Goal: Transaction & Acquisition: Purchase product/service

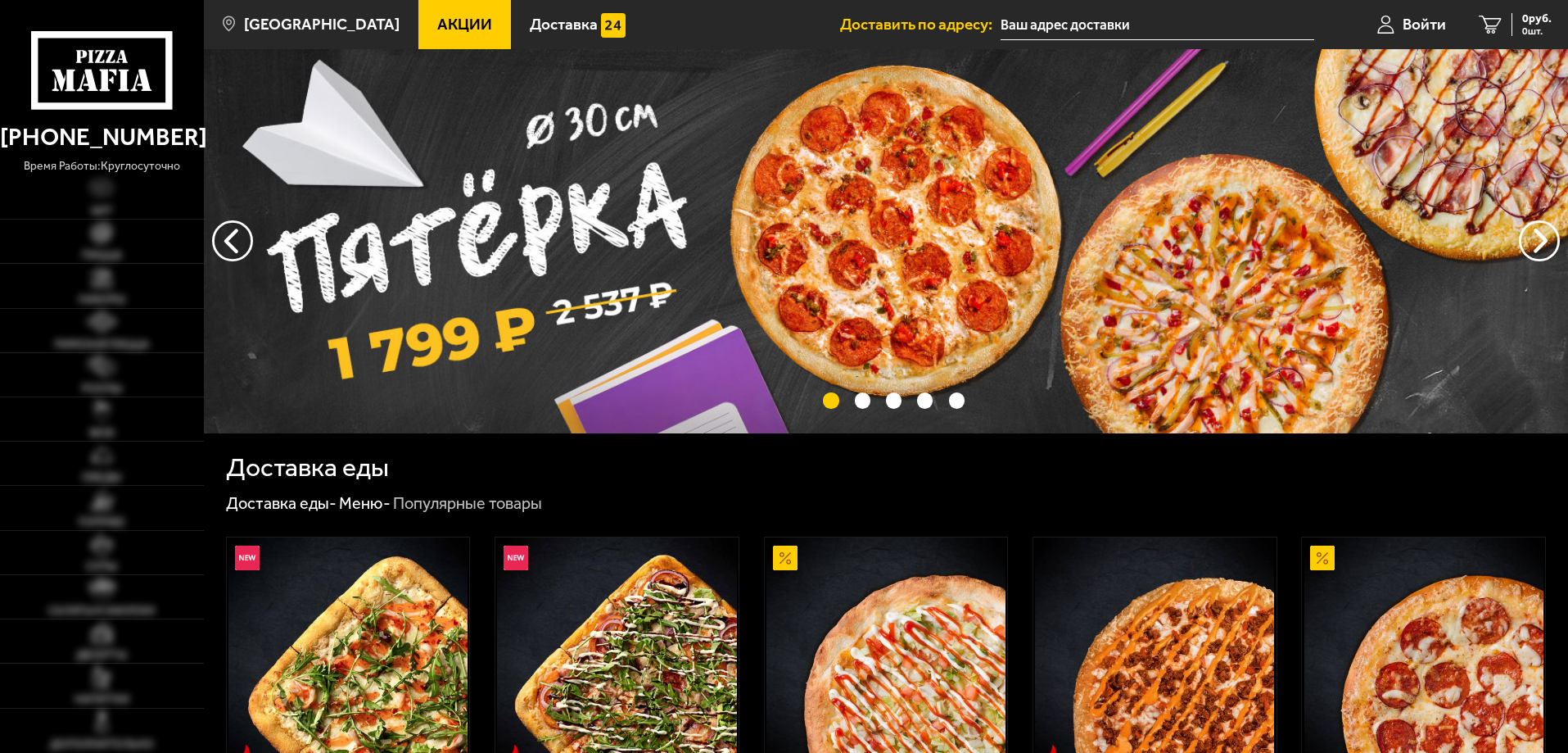
type input "[STREET_ADDRESS]"
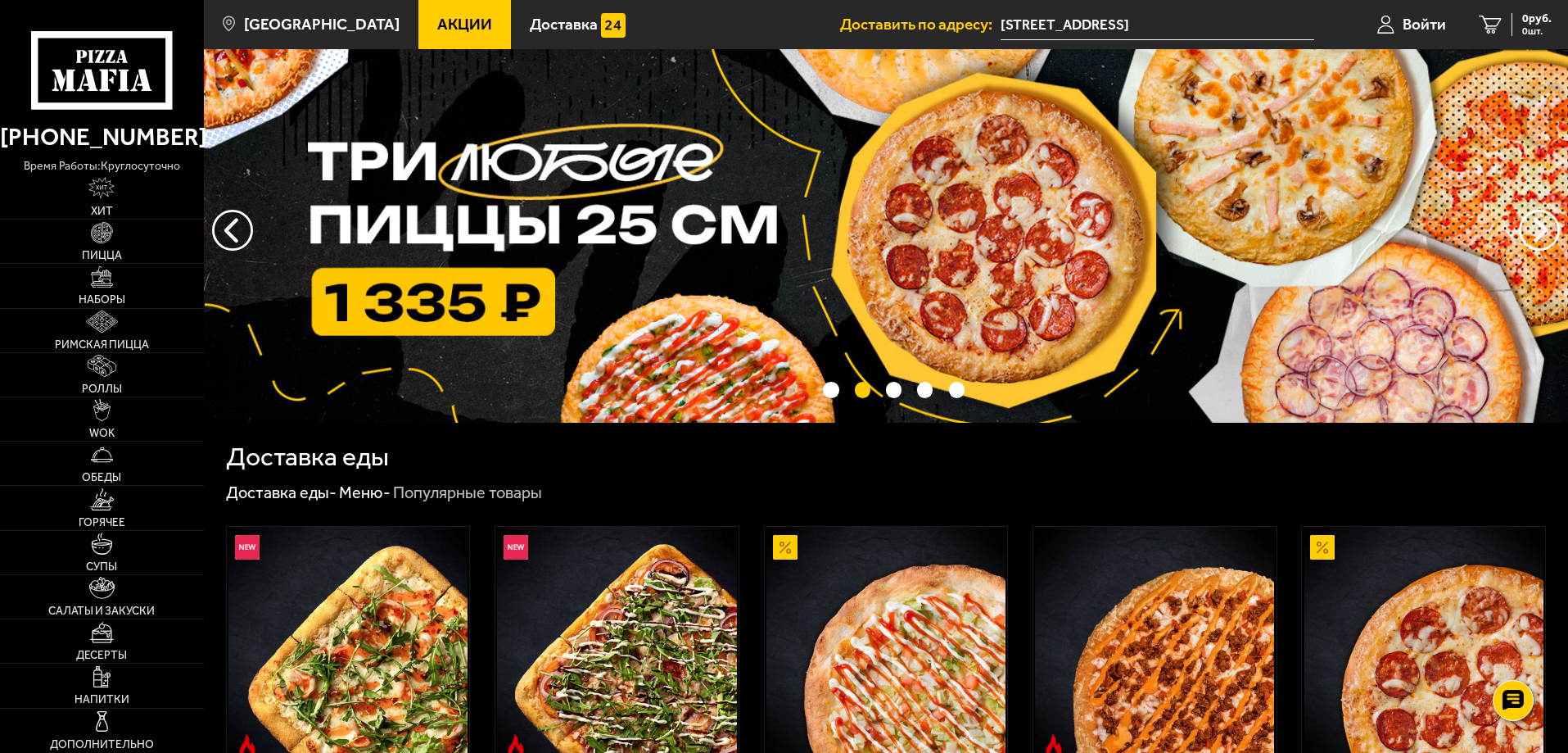
scroll to position [7, 0]
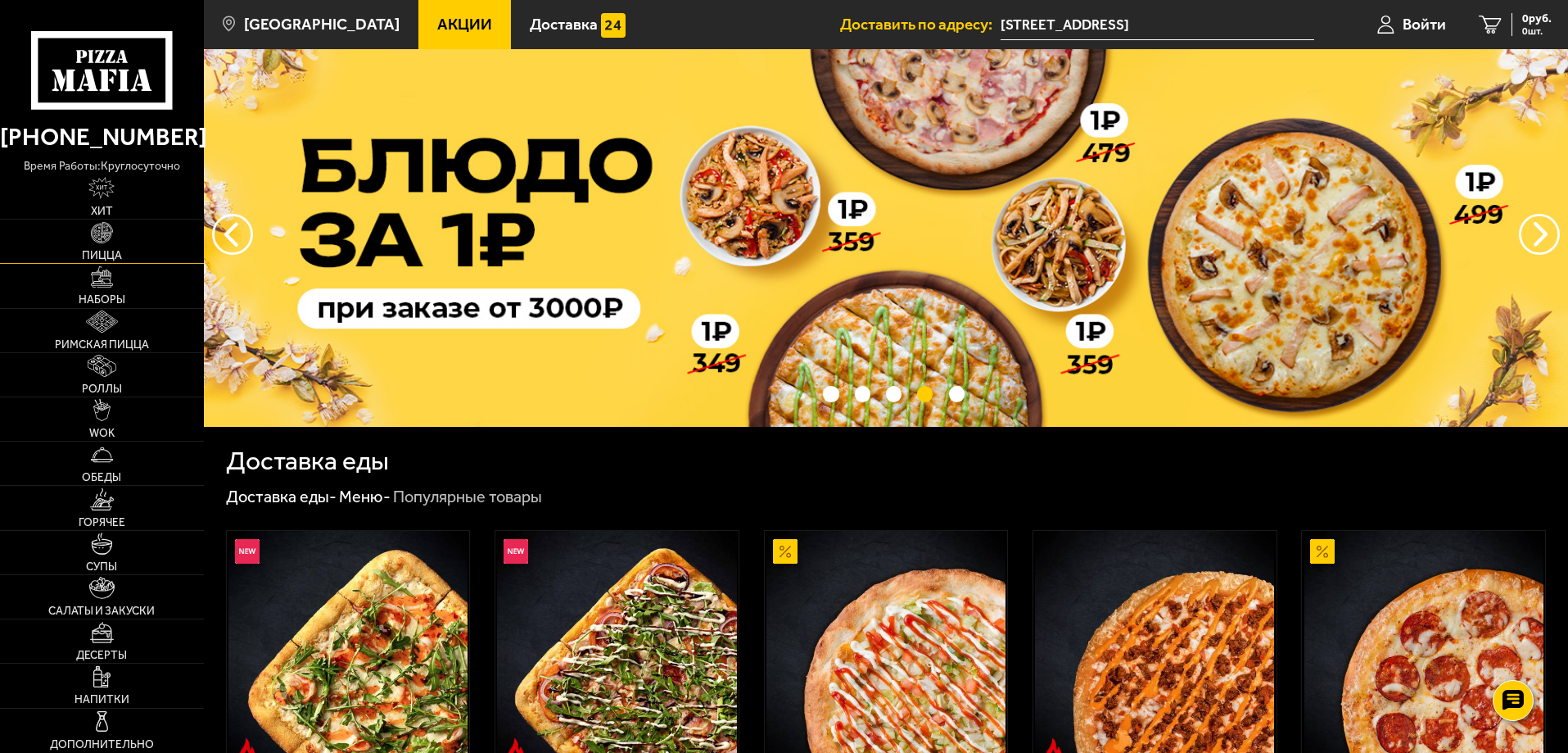
click at [116, 232] on link "Пицца" at bounding box center [102, 241] width 204 height 43
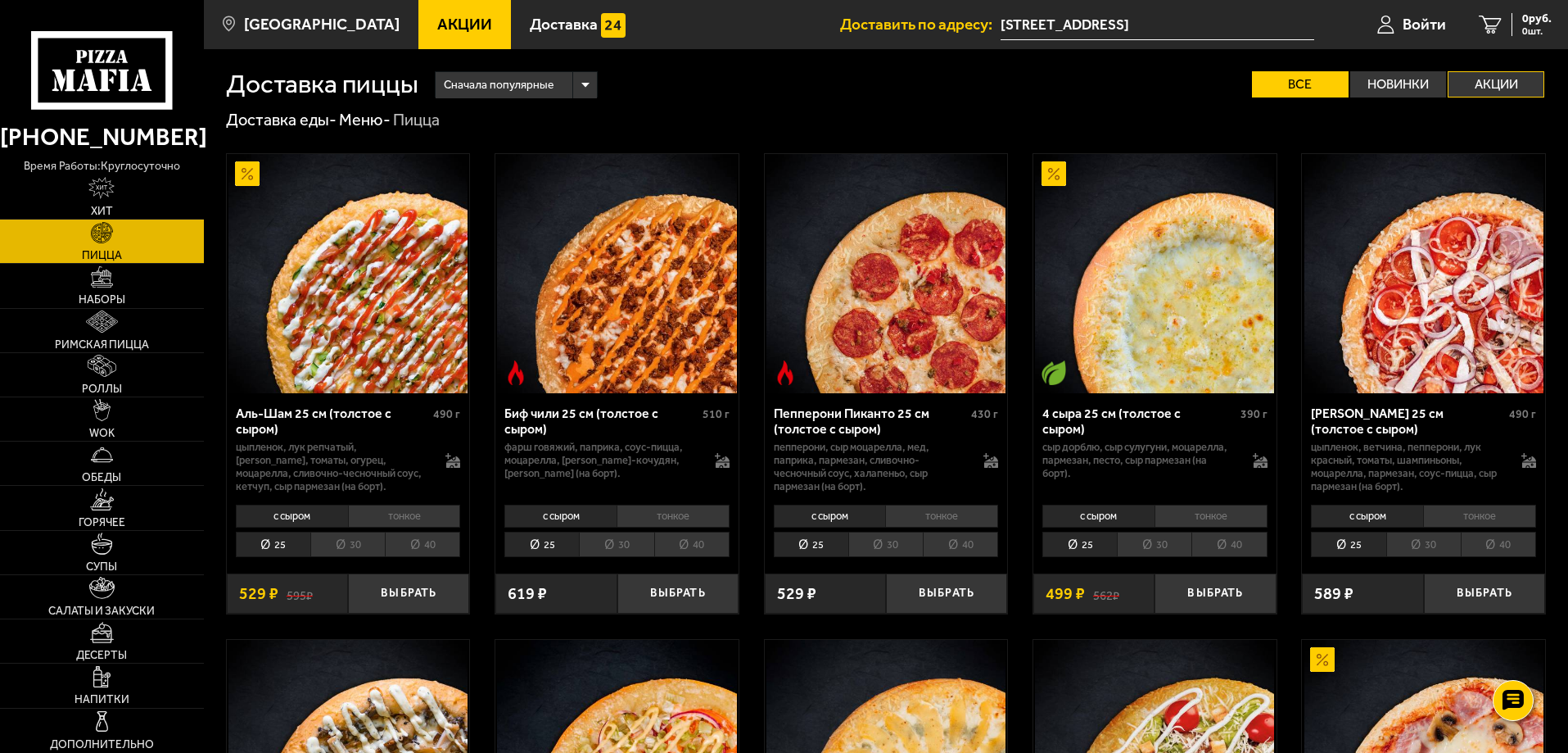
click at [1482, 85] on label "Акции" at bounding box center [1496, 84] width 97 height 26
click at [0, 0] on input "Акции" at bounding box center [0, 0] width 0 height 0
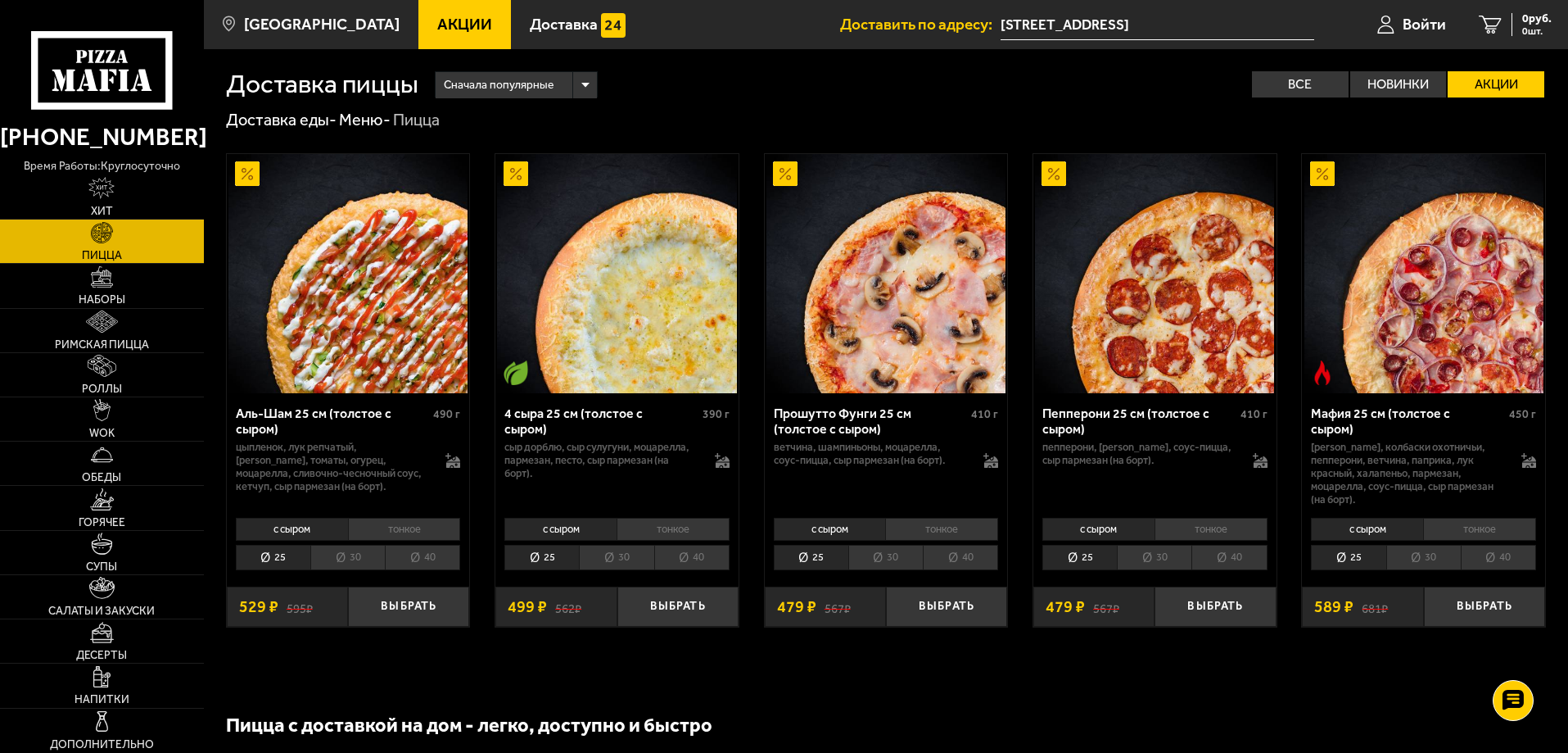
click at [1287, 70] on div "Доставка пиццы Сначала популярные Все Новинки Акции Пожелания Острое блюдо Веге…" at bounding box center [885, 73] width 1320 height 48
click at [1286, 82] on label "Все" at bounding box center [1300, 84] width 97 height 26
click at [0, 0] on input "Все" at bounding box center [0, 0] width 0 height 0
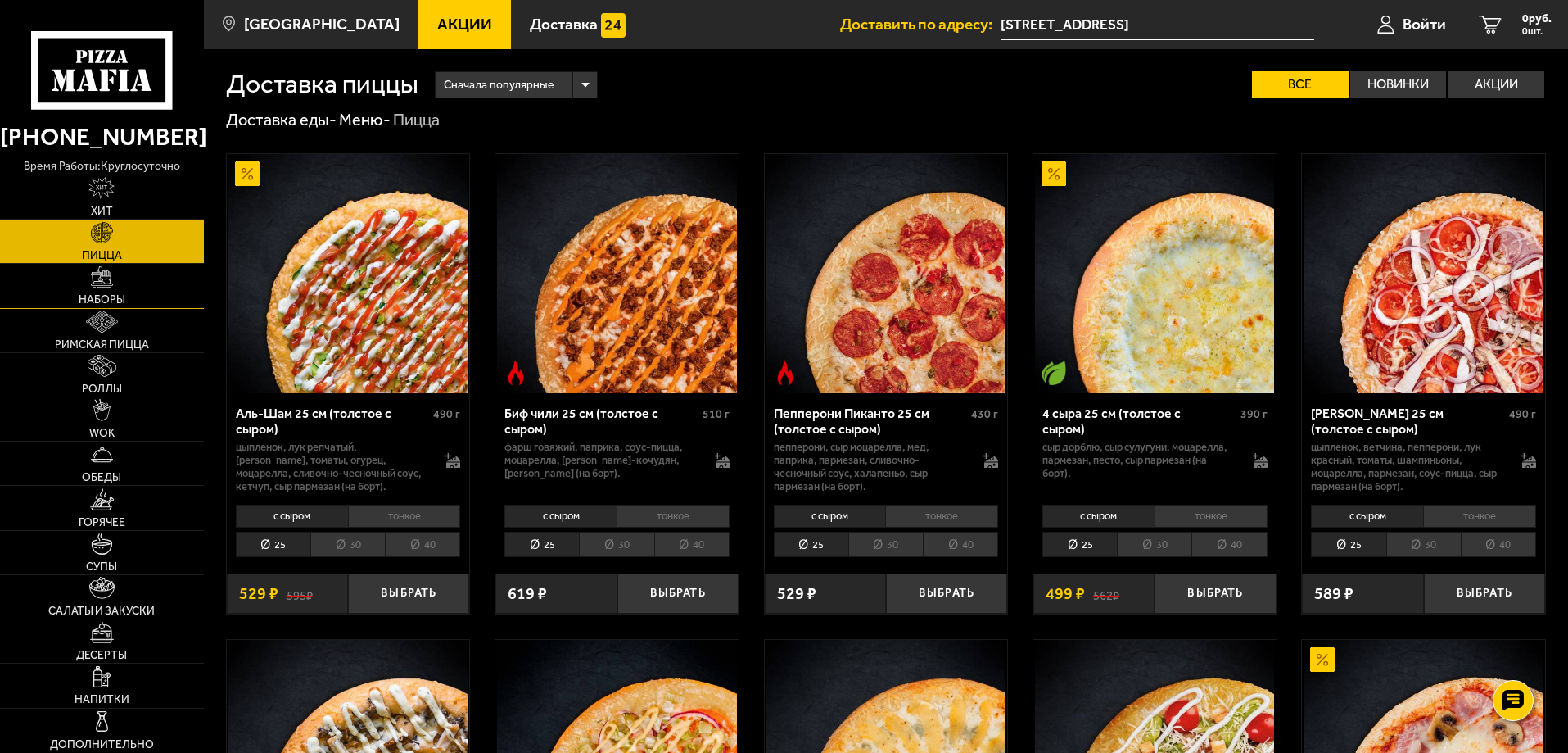
click at [132, 283] on link "Наборы" at bounding box center [102, 285] width 204 height 43
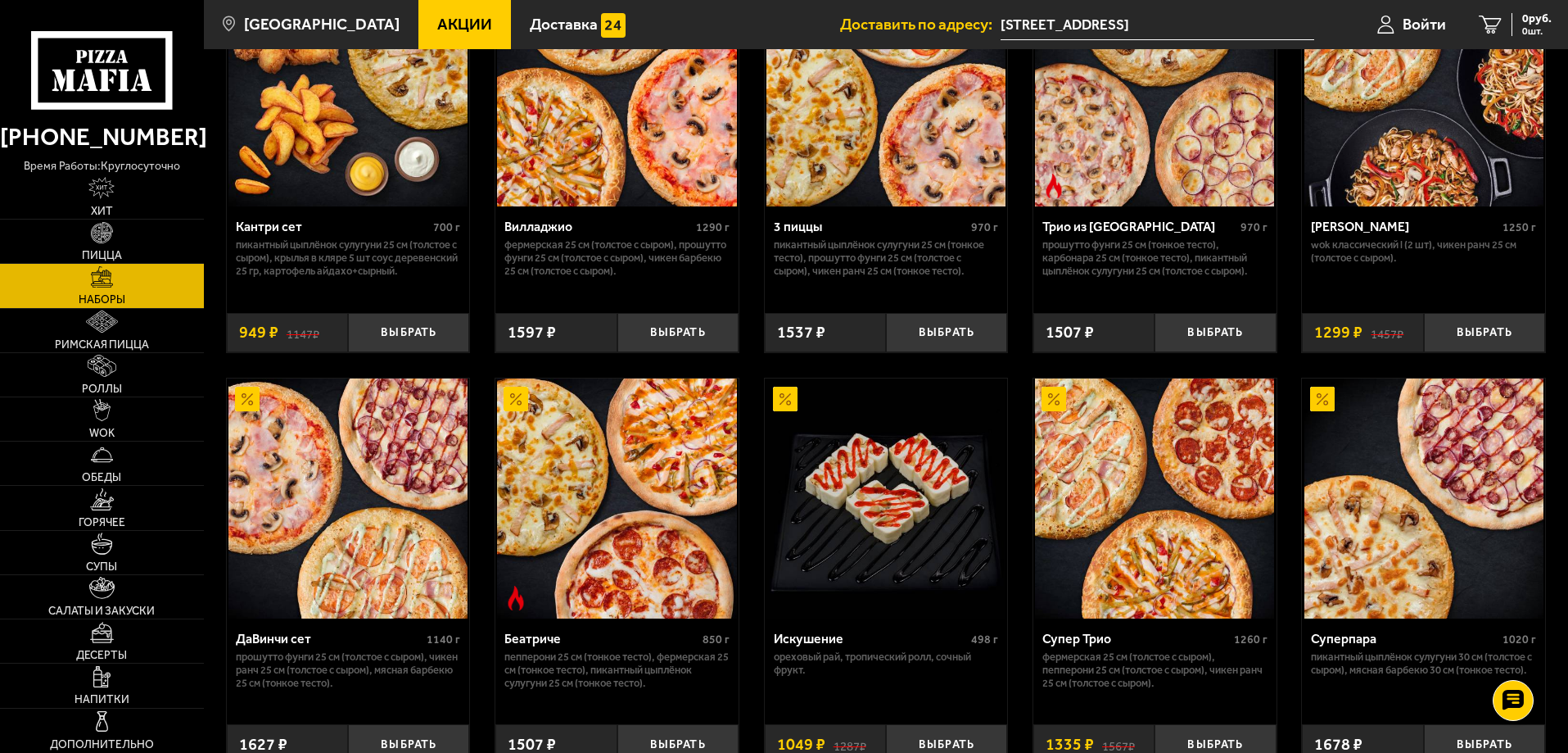
scroll to position [664, 0]
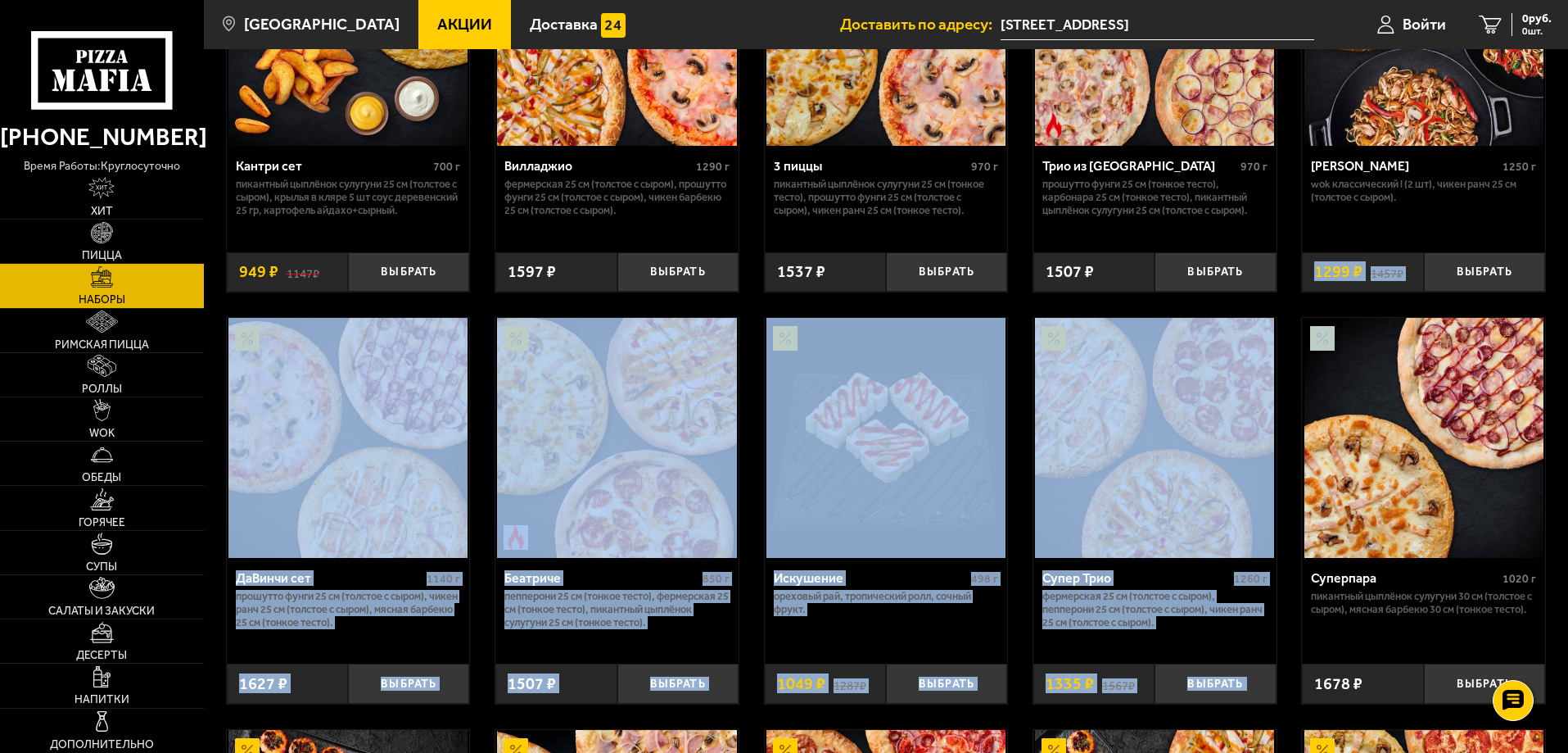
drag, startPoint x: 1565, startPoint y: 297, endPoint x: 1564, endPoint y: 331, distance: 34.0
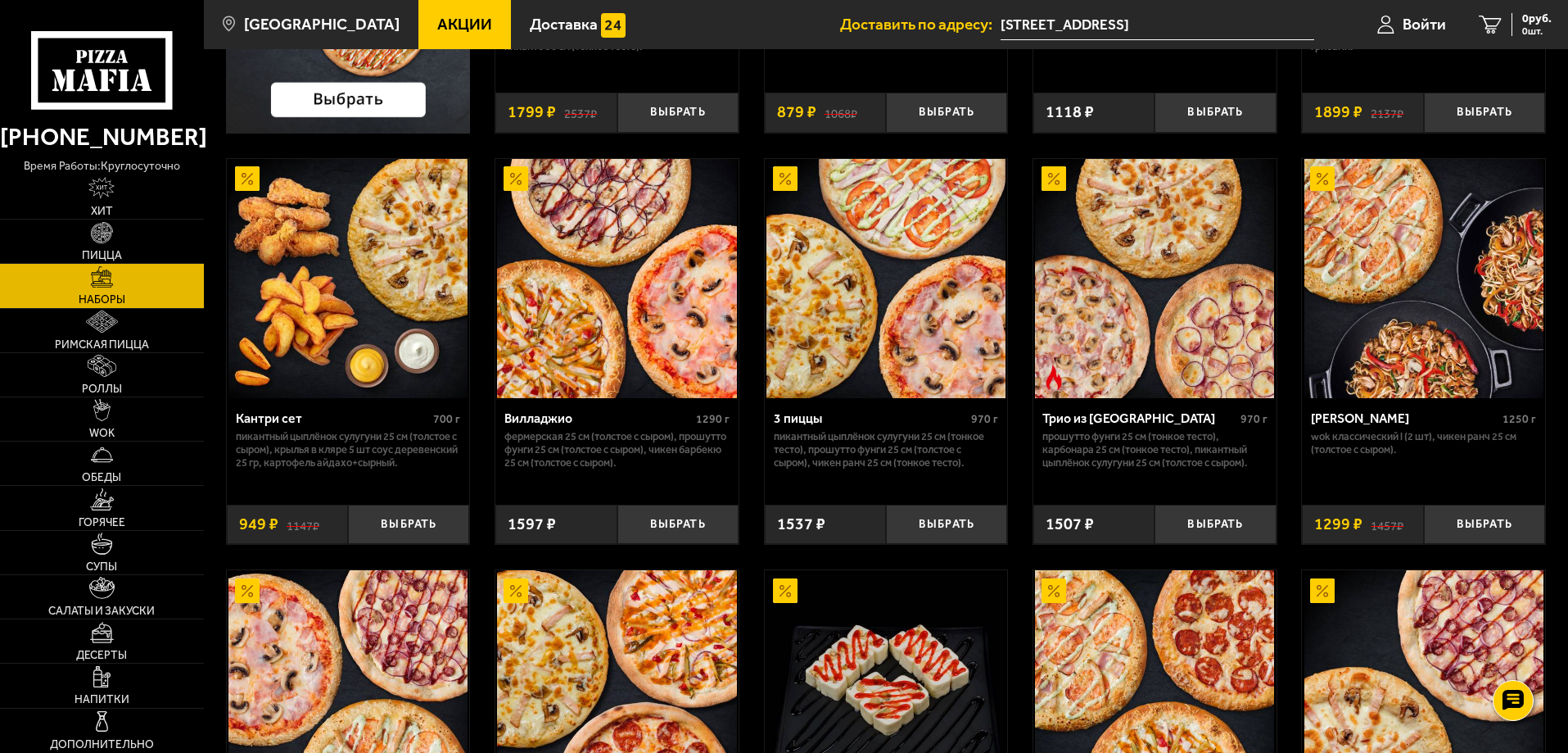
scroll to position [0, 0]
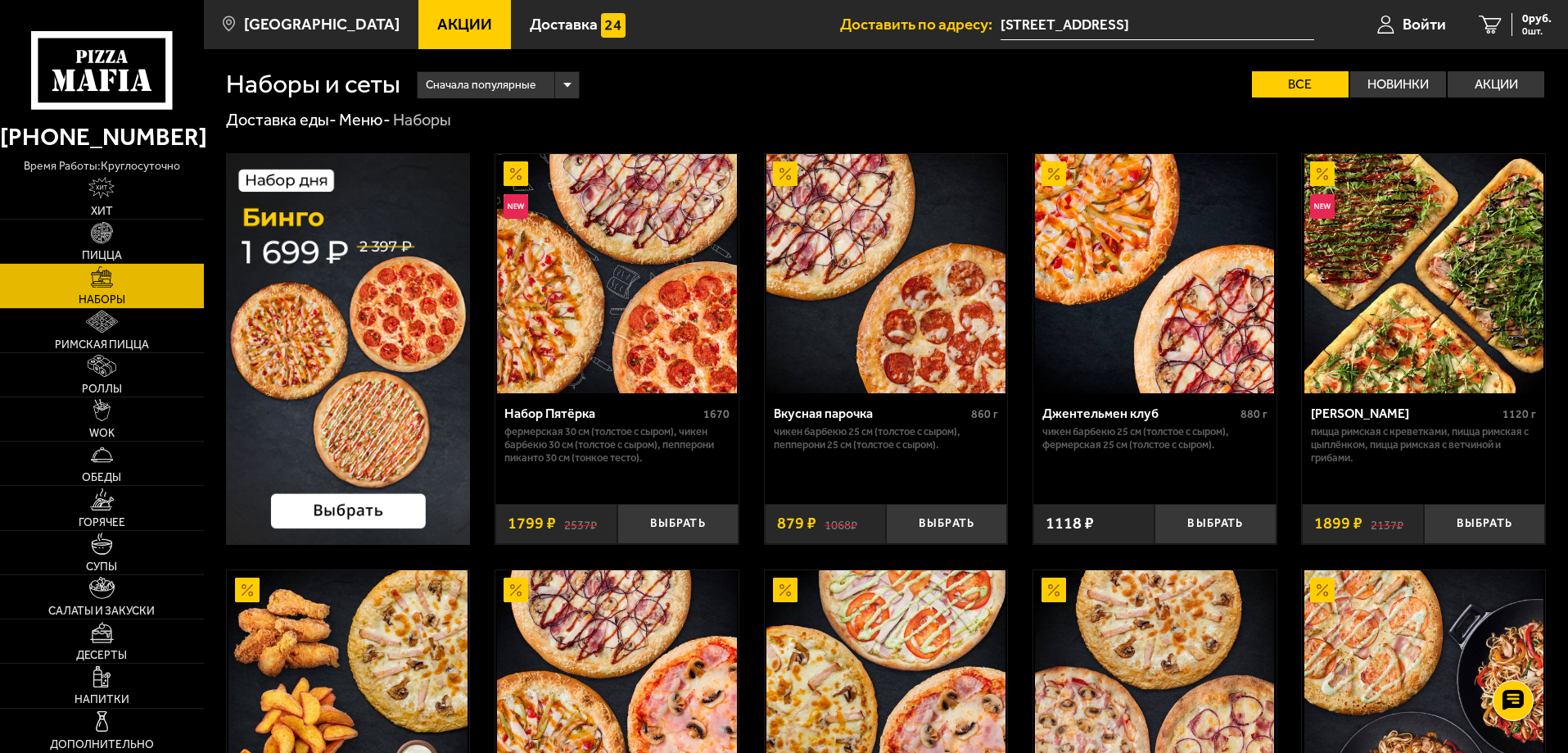
click at [1128, 415] on div "Джентельмен клуб" at bounding box center [1139, 414] width 194 height 16
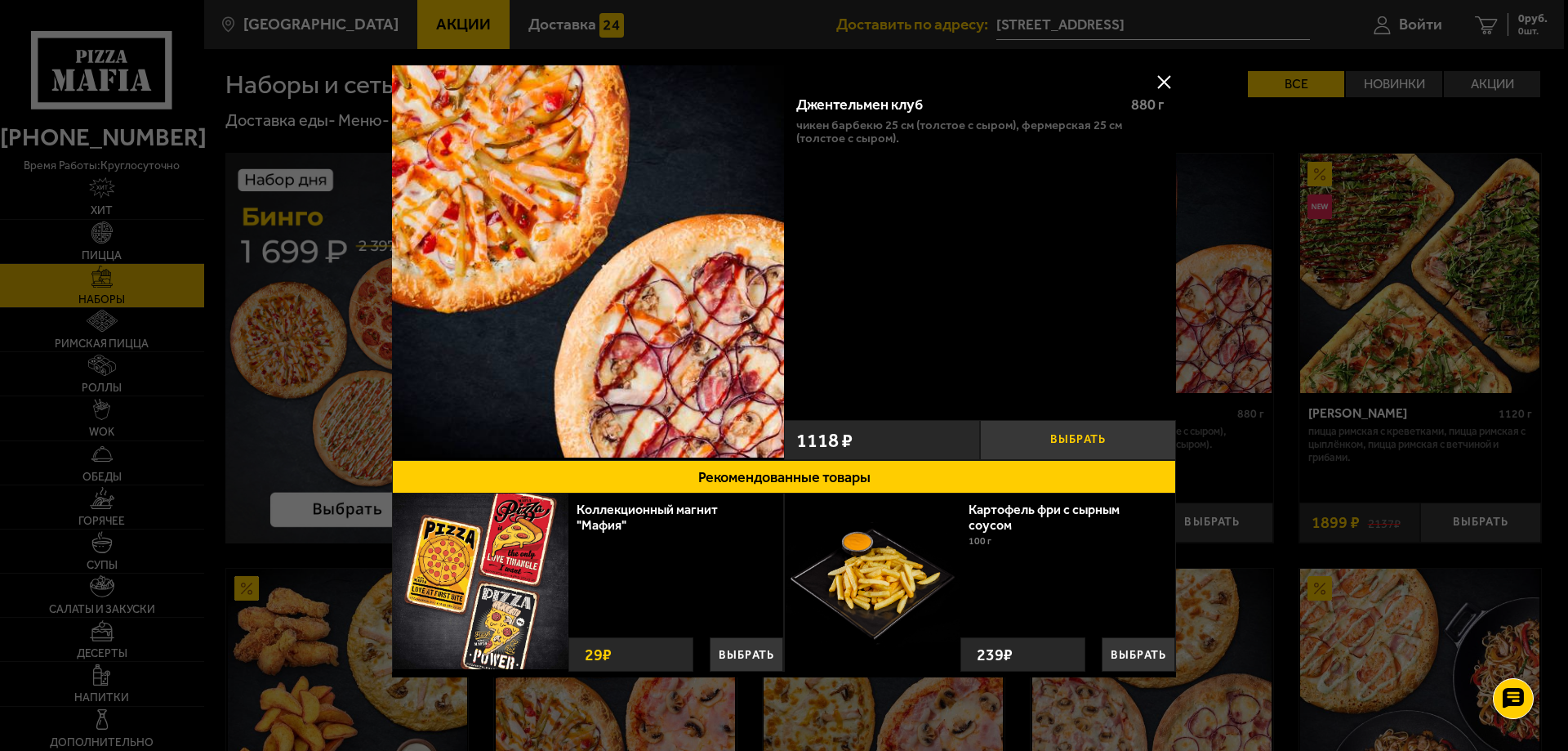
click at [1105, 435] on button "Выбрать" at bounding box center [1078, 440] width 196 height 40
click at [1154, 83] on button at bounding box center [1163, 82] width 25 height 25
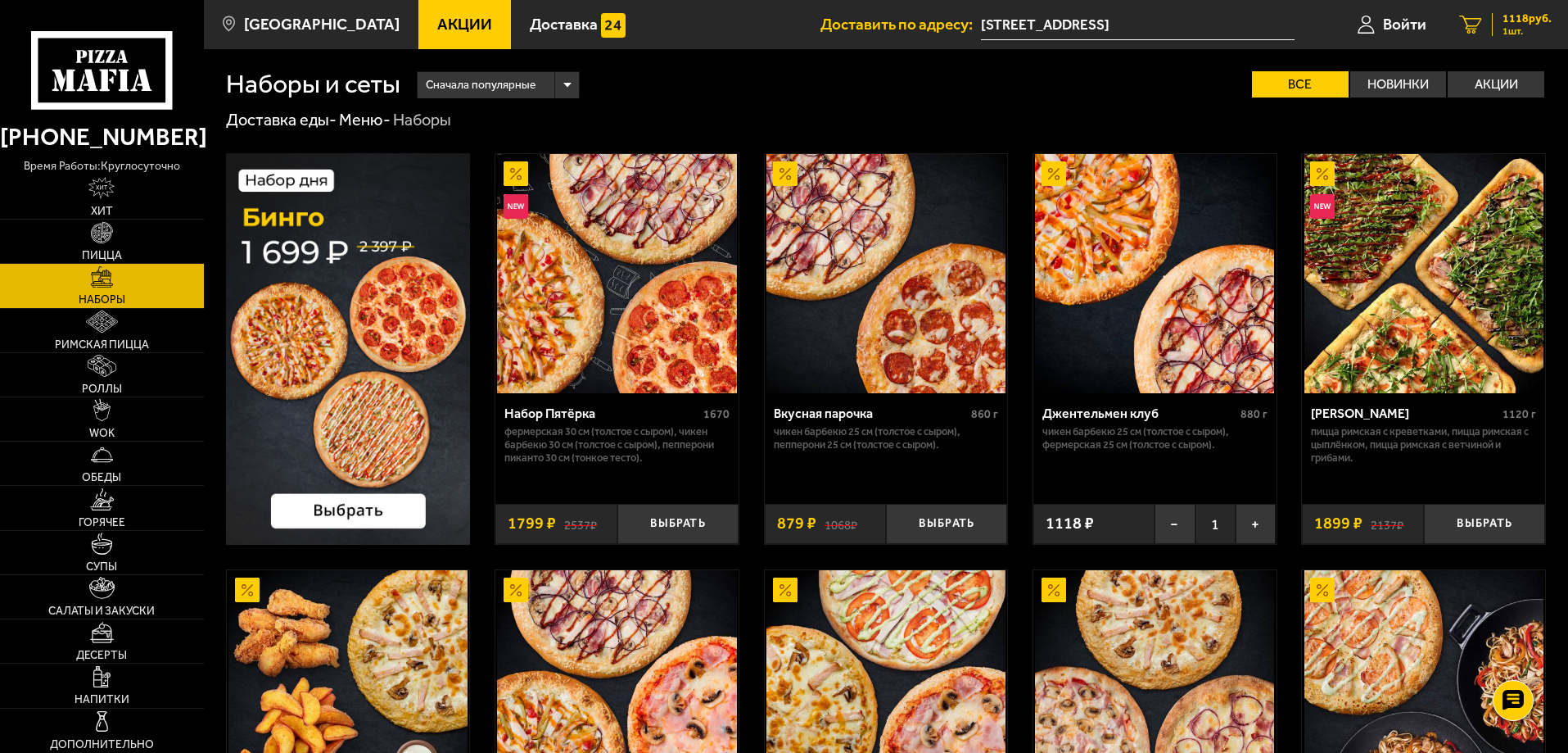
click at [1520, 29] on span "1 шт." at bounding box center [1526, 31] width 49 height 10
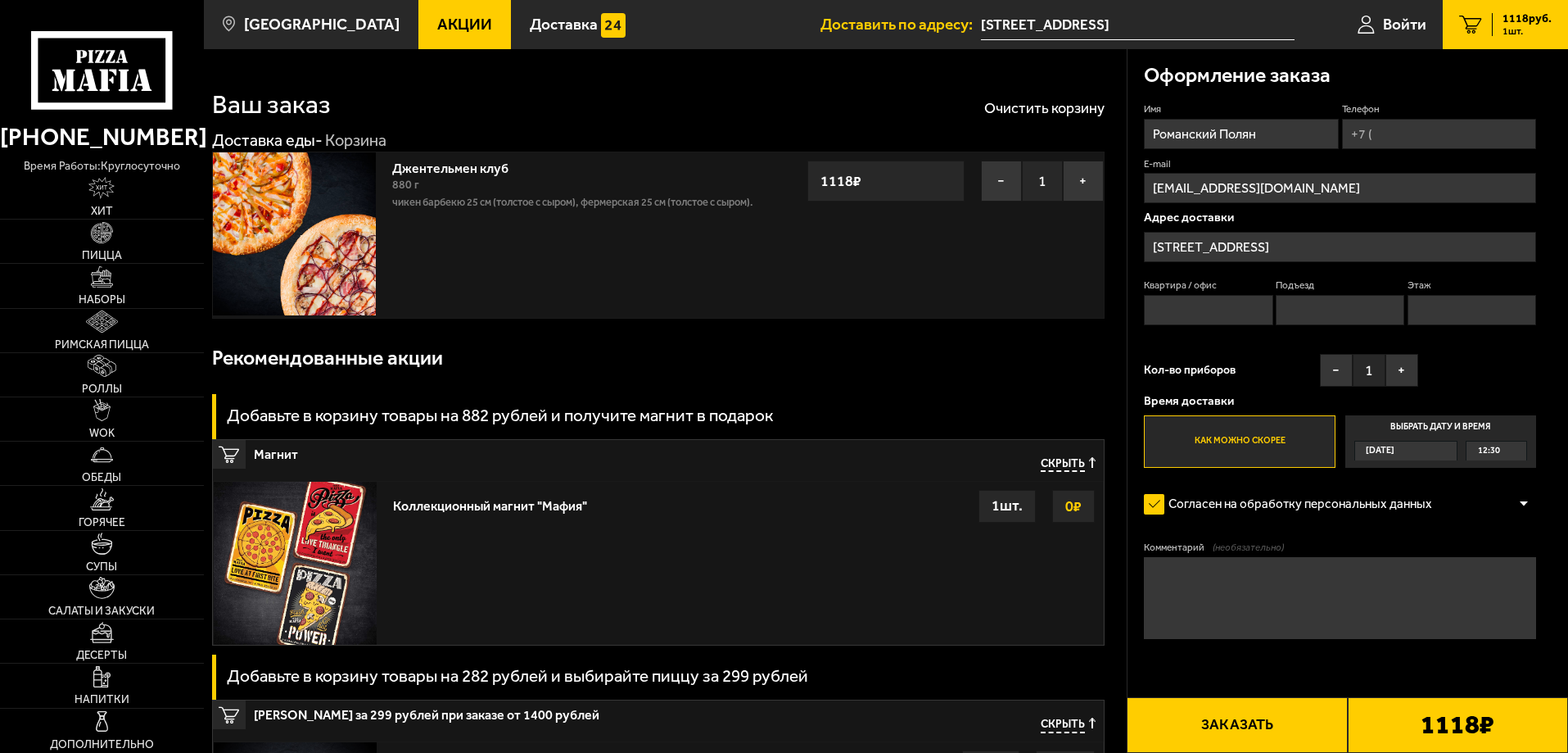
click at [1430, 454] on div "Сегодня" at bounding box center [1398, 451] width 86 height 19
click at [0, 0] on input "Выбрать дату и время Сегодня 12:30" at bounding box center [0, 0] width 0 height 0
click at [1515, 450] on div "12:30" at bounding box center [1496, 451] width 60 height 19
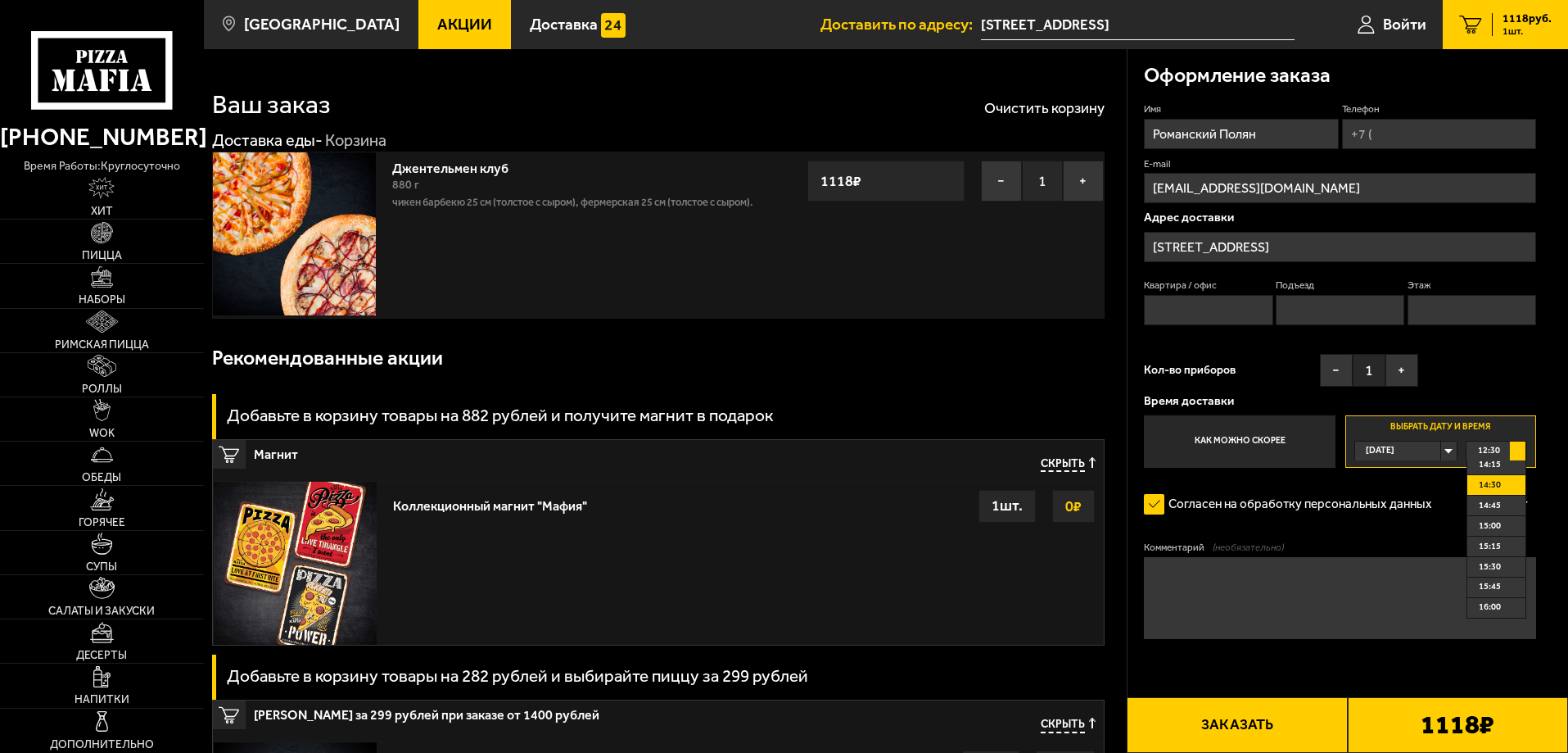
scroll to position [164, 0]
click at [1502, 469] on li "14:00" at bounding box center [1496, 470] width 58 height 20
click at [1239, 318] on input "Квартира / офис" at bounding box center [1208, 310] width 129 height 30
type input "36"
click at [1329, 323] on input "Подъезд" at bounding box center [1339, 310] width 129 height 30
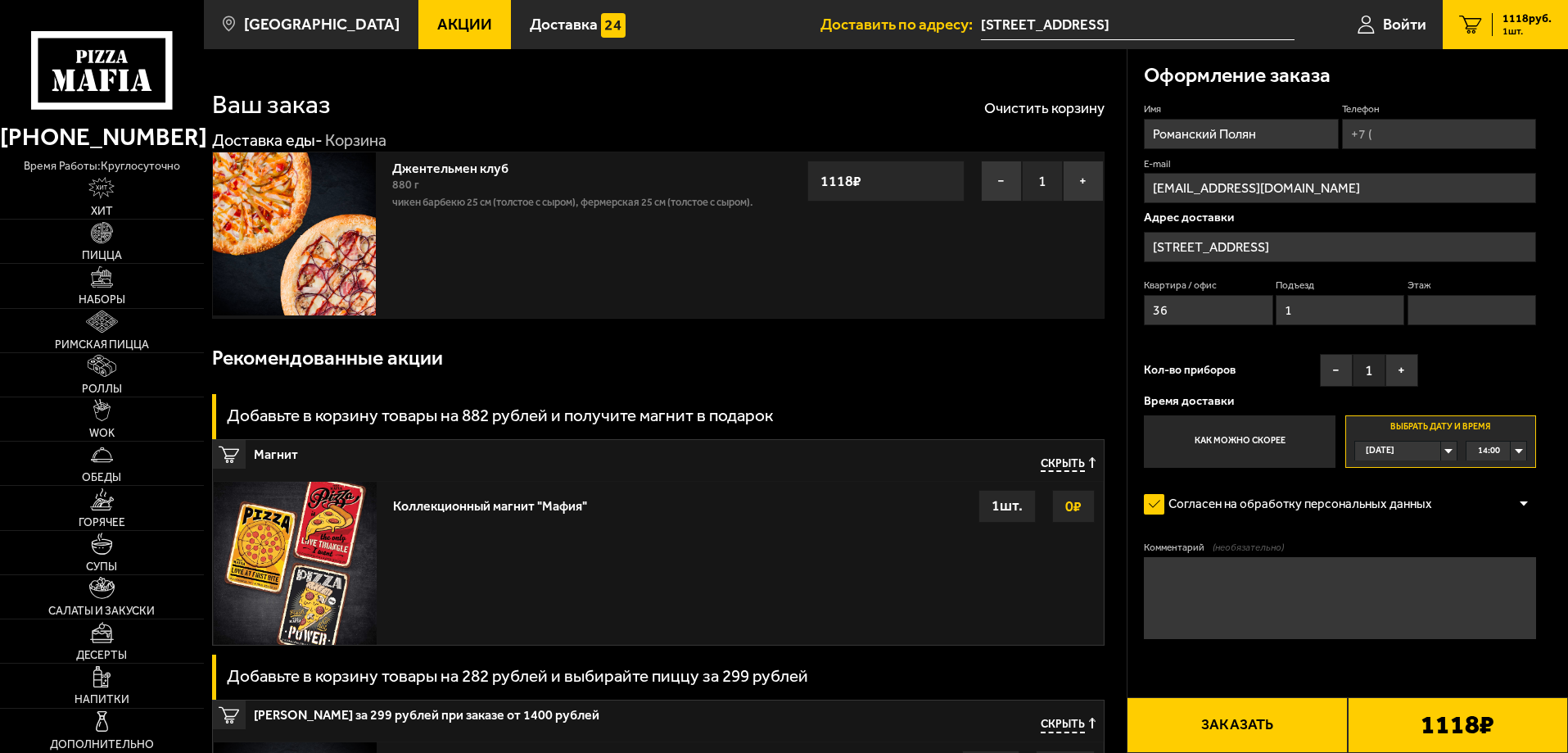
type input "1"
click at [1434, 324] on input "Этаж" at bounding box center [1471, 310] width 129 height 30
type input "9"
click at [1412, 147] on input "Телефон" at bounding box center [1439, 134] width 194 height 30
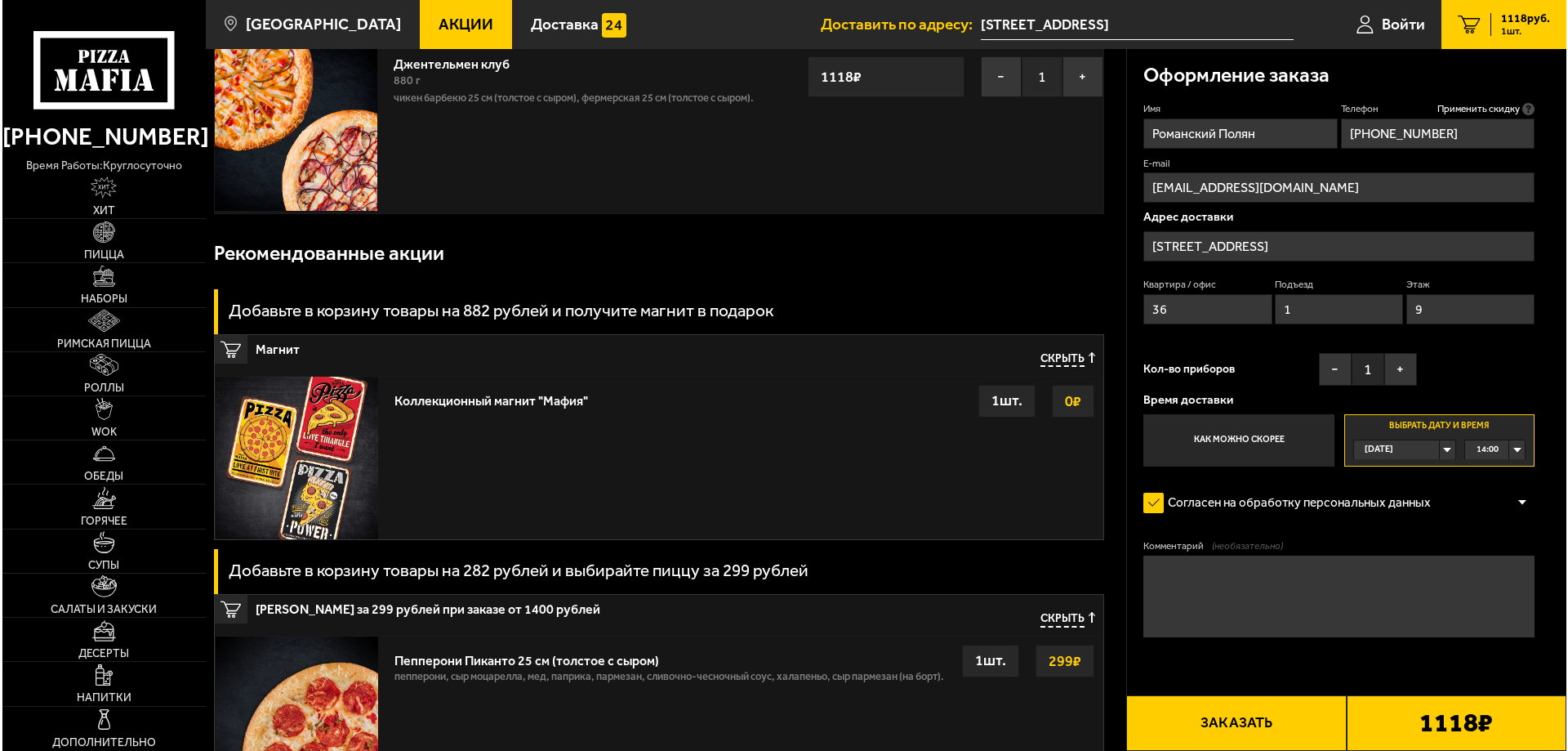
scroll to position [245, 0]
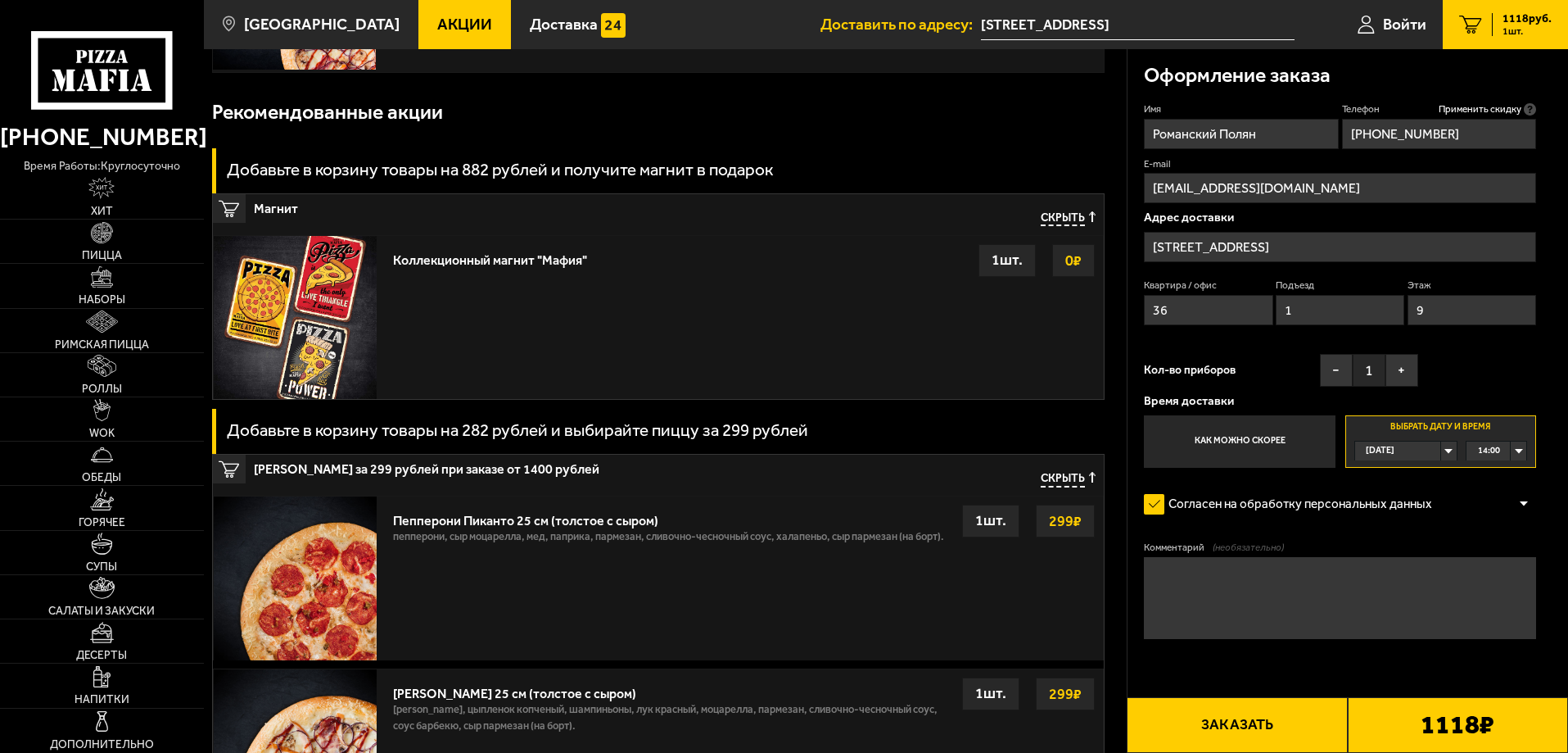
type input "+7 (965) 019-76-08"
click at [1285, 713] on button "Заказать" at bounding box center [1236, 725] width 220 height 56
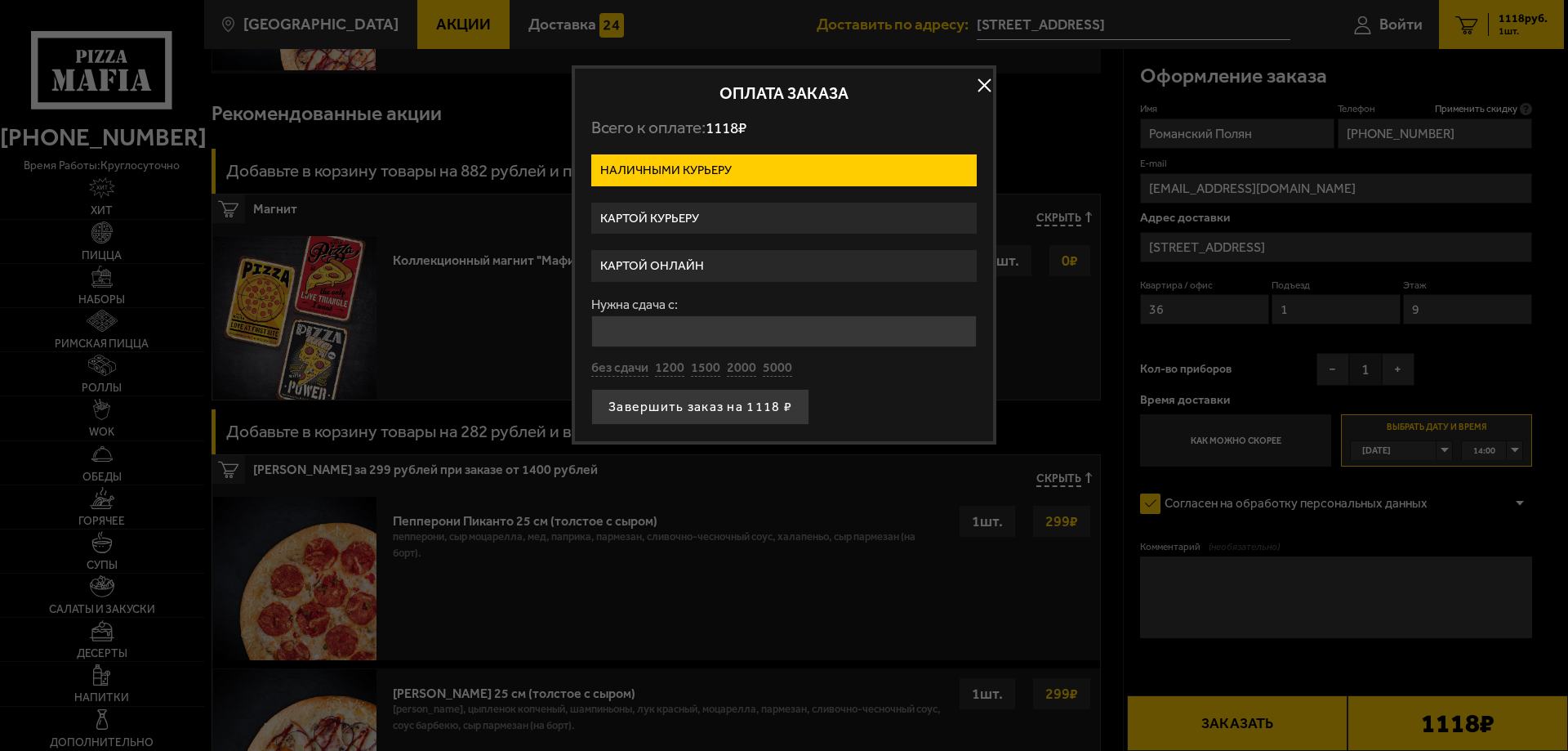
click at [716, 256] on label "Картой онлайн" at bounding box center [784, 266] width 386 height 32
click at [0, 0] on input "Картой онлайн" at bounding box center [0, 0] width 0 height 0
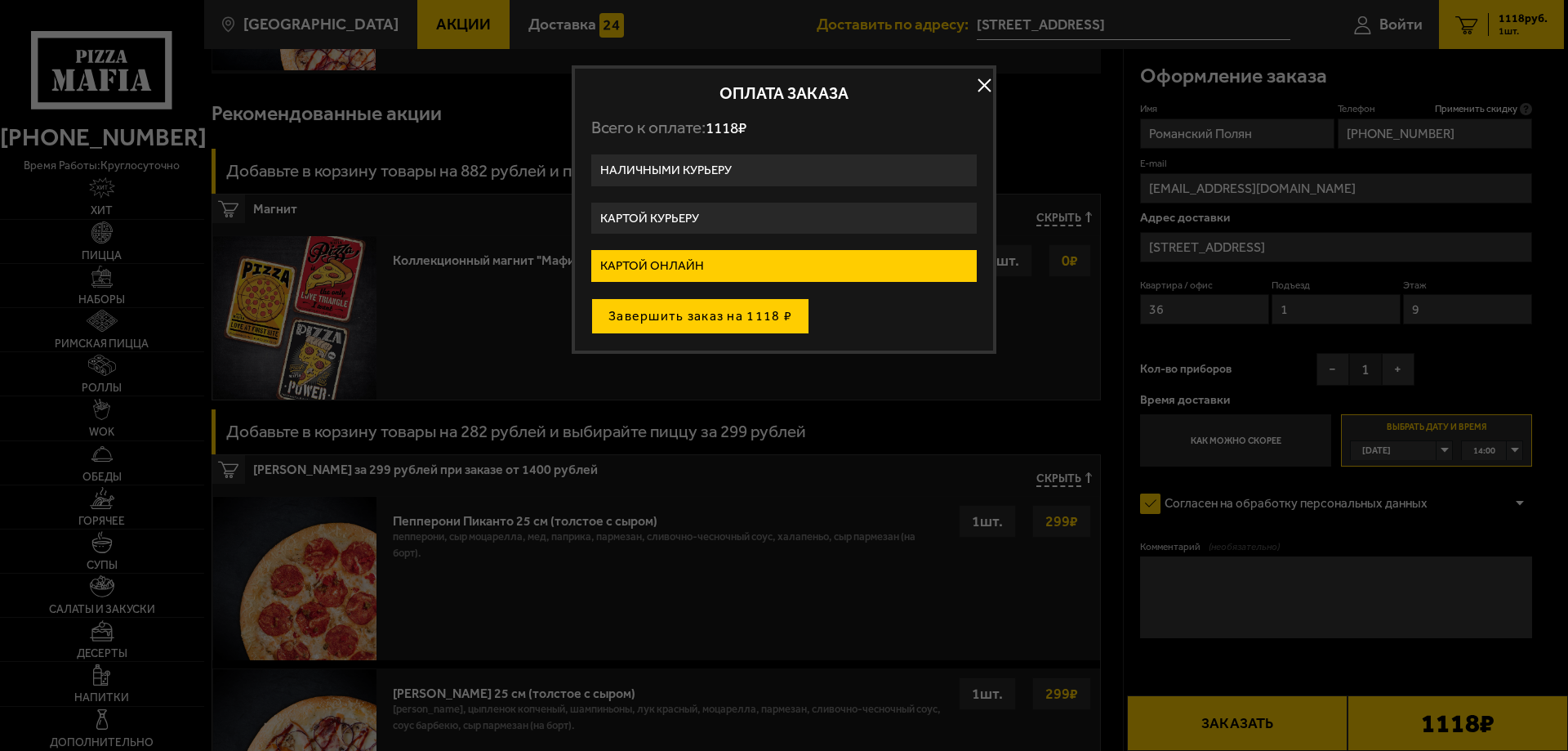
click at [735, 323] on button "Завершить заказ на 1118 ₽" at bounding box center [700, 316] width 218 height 36
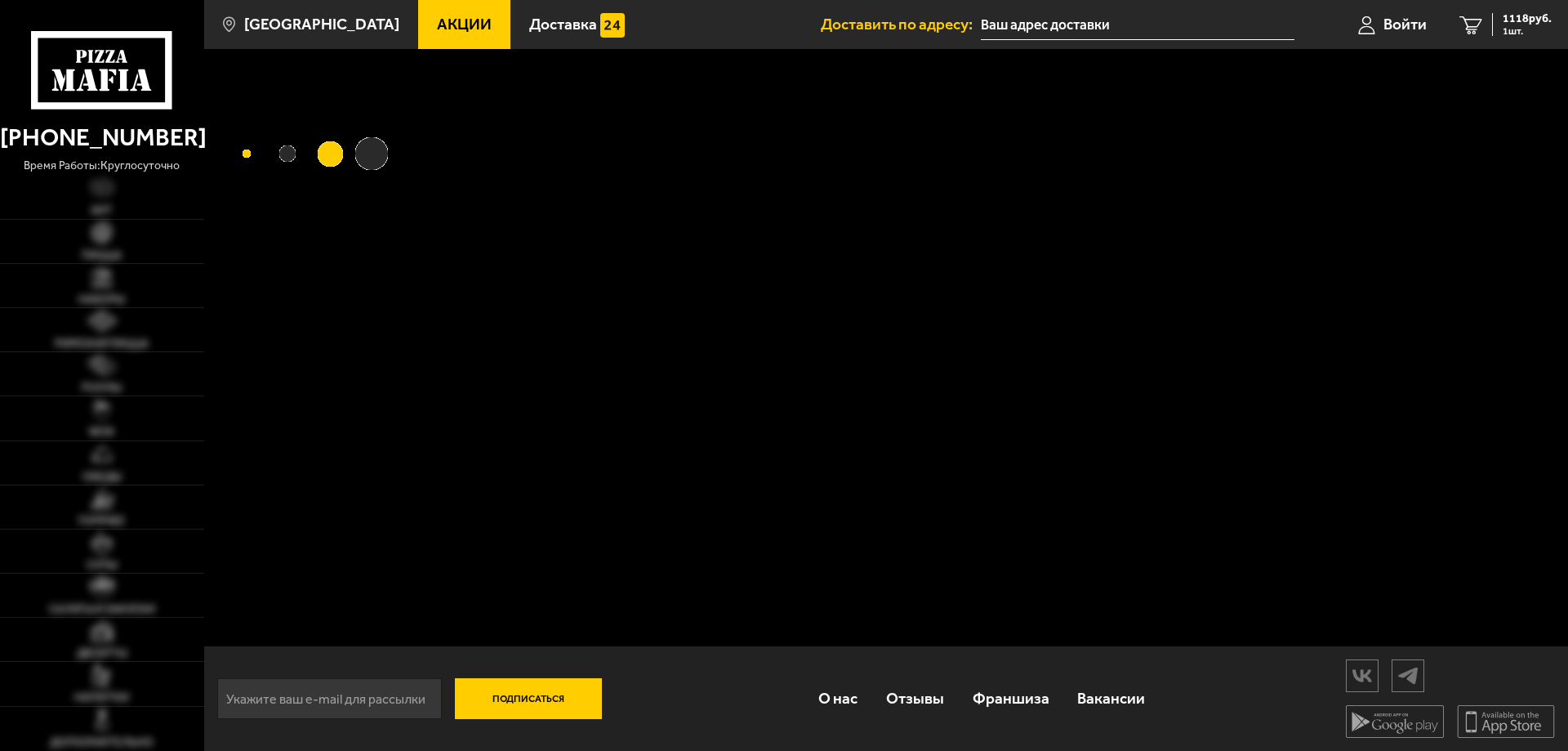
type input "[STREET_ADDRESS]"
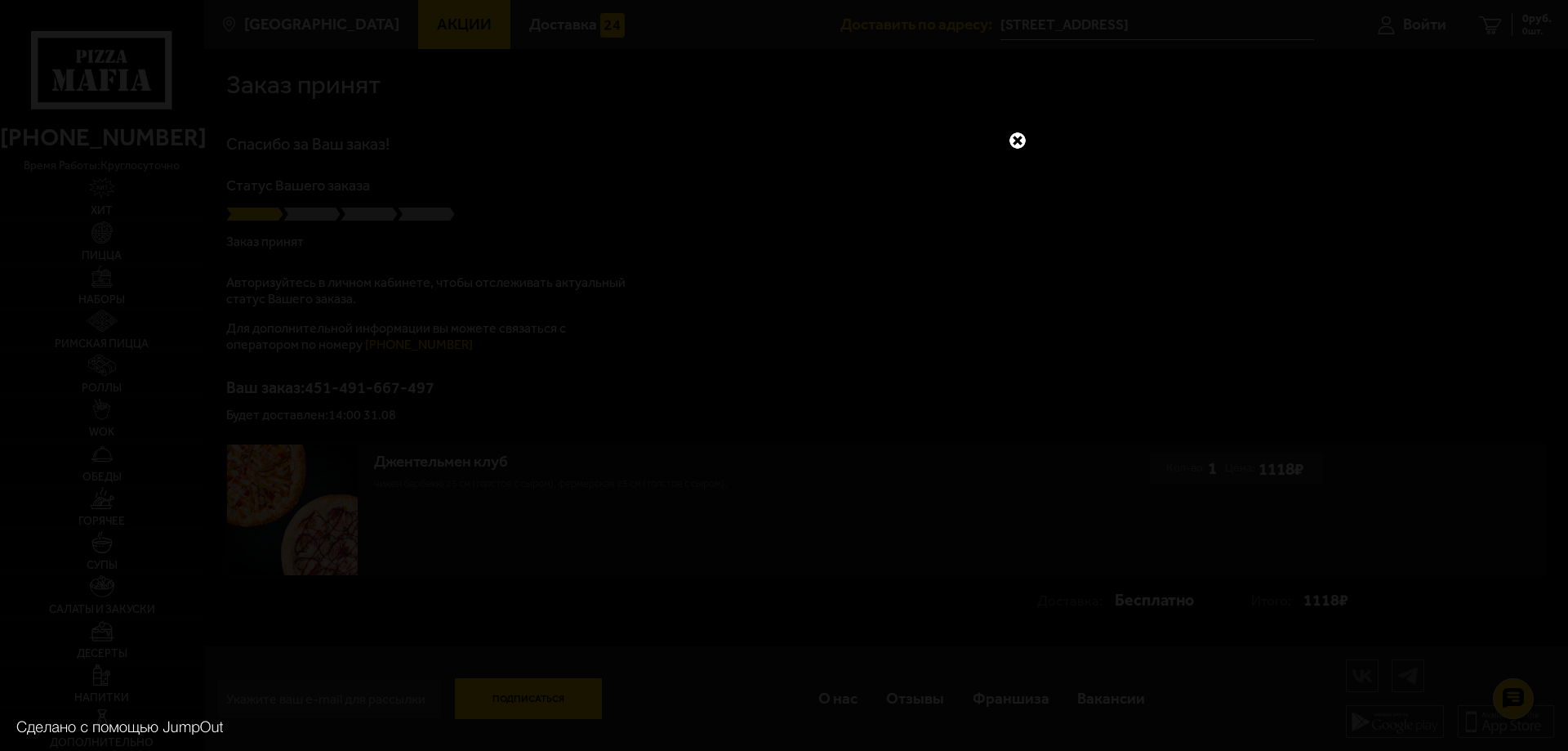
click at [1022, 143] on link at bounding box center [1017, 140] width 21 height 21
